Goal: Task Accomplishment & Management: Use online tool/utility

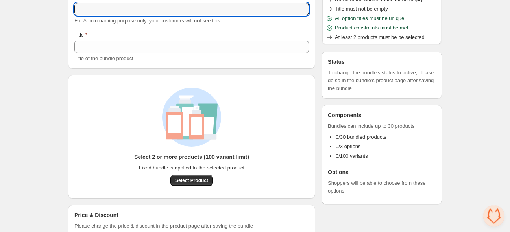
scroll to position [83, 0]
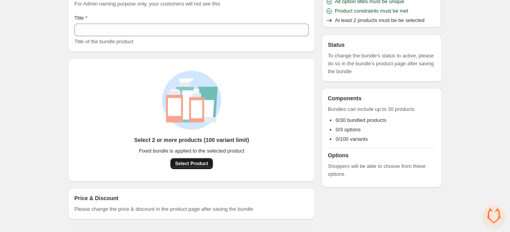
click at [179, 163] on span "Select Product" at bounding box center [191, 164] width 33 height 6
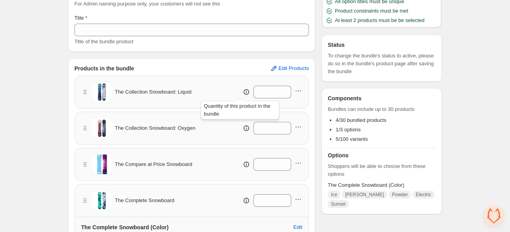
click at [242, 91] on icon at bounding box center [246, 92] width 8 height 8
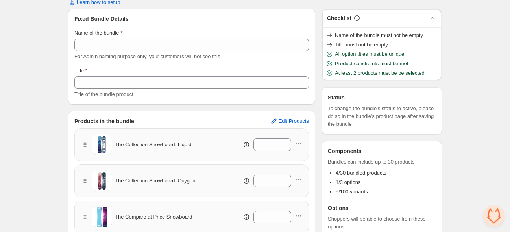
scroll to position [0, 0]
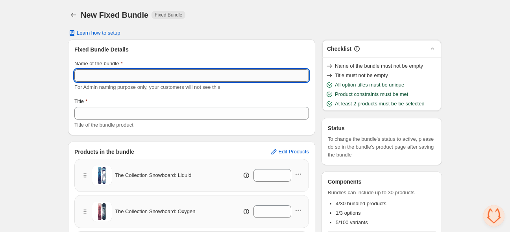
click at [203, 77] on input "Name of the bundle" at bounding box center [191, 75] width 235 height 13
type input "*******"
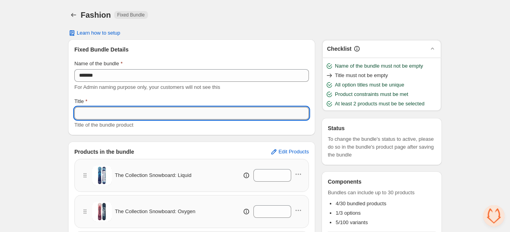
click at [122, 110] on input "Title" at bounding box center [191, 113] width 235 height 13
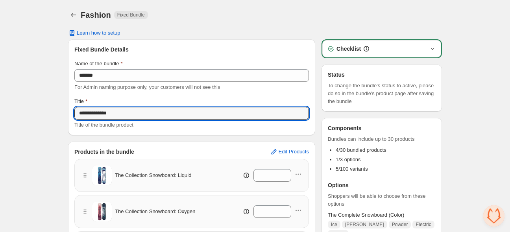
type input "**********"
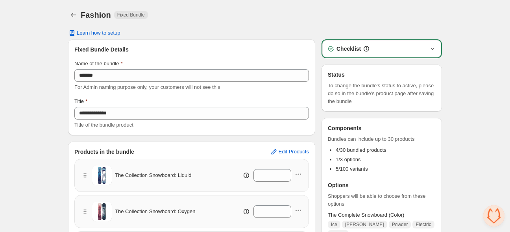
click at [431, 48] on icon "button" at bounding box center [433, 49] width 8 height 8
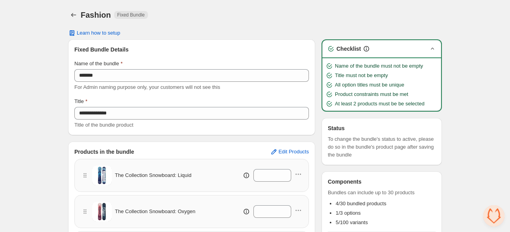
click at [431, 48] on icon "button" at bounding box center [433, 49] width 8 height 8
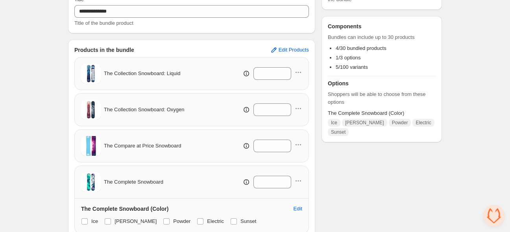
scroll to position [156, 0]
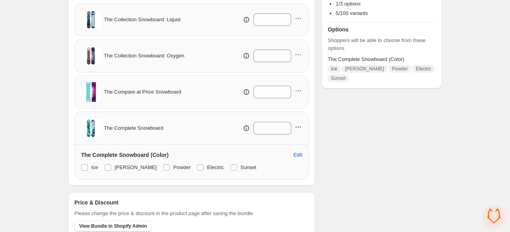
click at [300, 126] on icon "button" at bounding box center [298, 127] width 8 height 8
click at [303, 154] on span "Remove Product" at bounding box center [303, 155] width 41 height 8
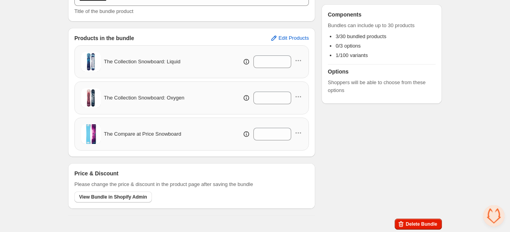
scroll to position [0, 0]
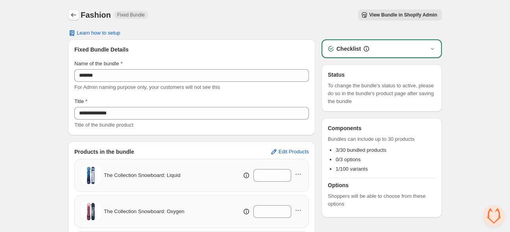
click at [78, 17] on button "Back" at bounding box center [73, 14] width 11 height 11
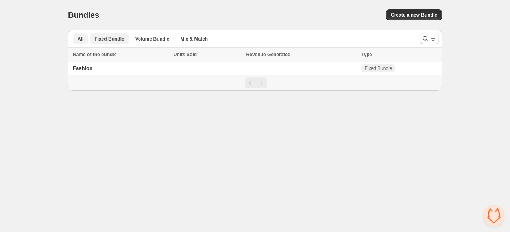
click at [111, 35] on button "Fixed Bundle" at bounding box center [109, 38] width 39 height 11
click at [92, 72] on td "Fashion" at bounding box center [119, 68] width 103 height 13
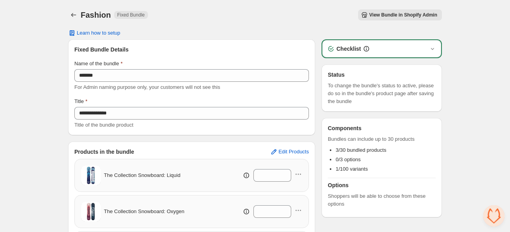
click at [382, 16] on span "View Bundle in Shopify Admin" at bounding box center [403, 15] width 68 height 6
